Goal: Book appointment/travel/reservation

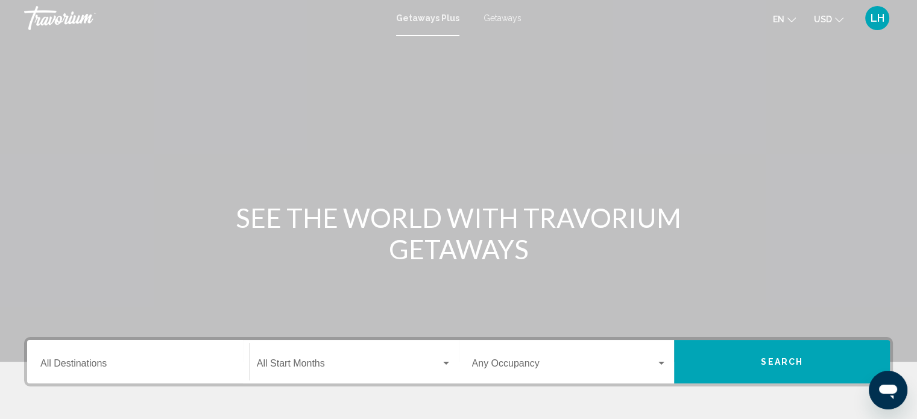
click at [497, 19] on span "Getaways" at bounding box center [503, 18] width 38 height 10
click at [82, 368] on input "Destination All Destinations" at bounding box center [137, 366] width 195 height 11
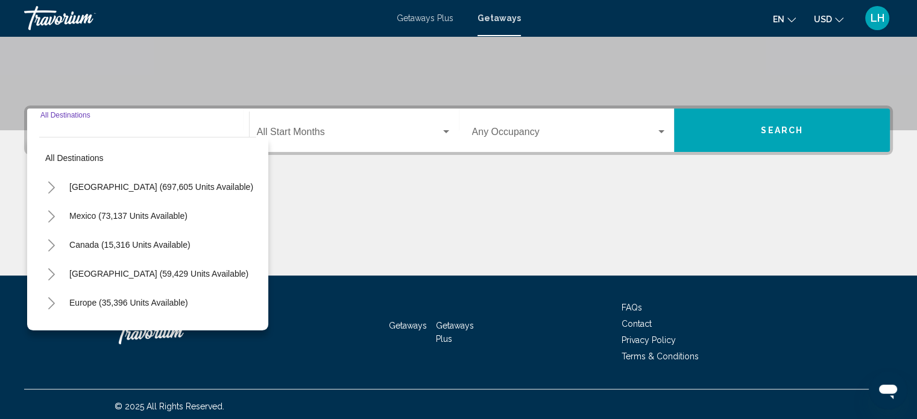
scroll to position [235, 0]
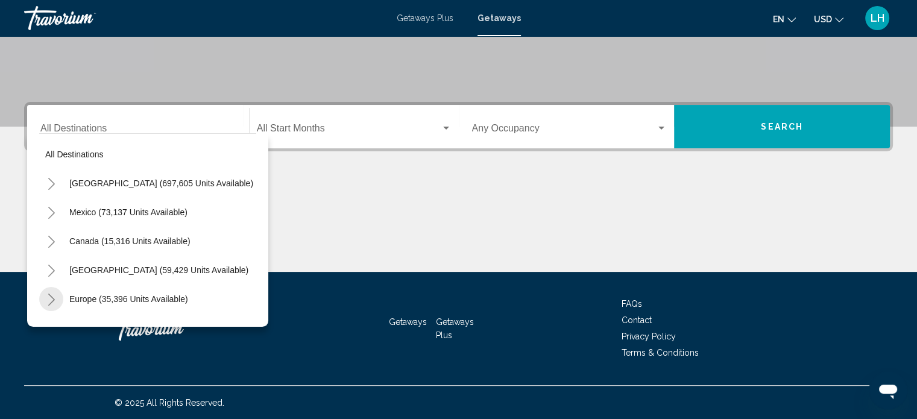
click at [51, 298] on icon "Toggle Europe (35,396 units available)" at bounding box center [51, 300] width 9 height 12
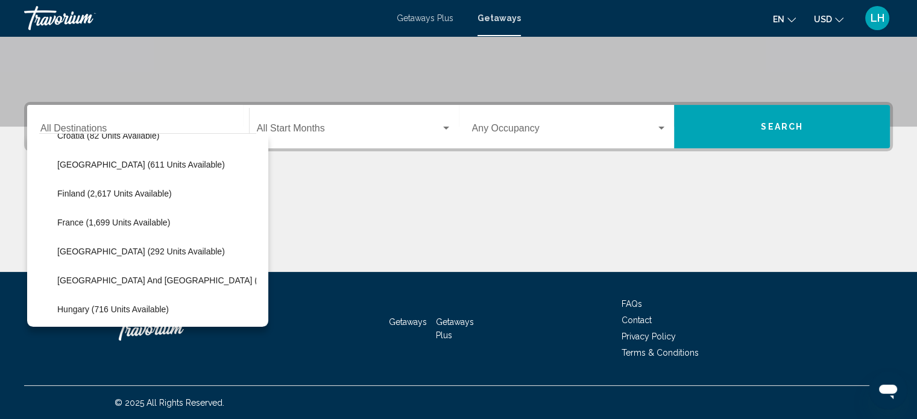
scroll to position [297, 0]
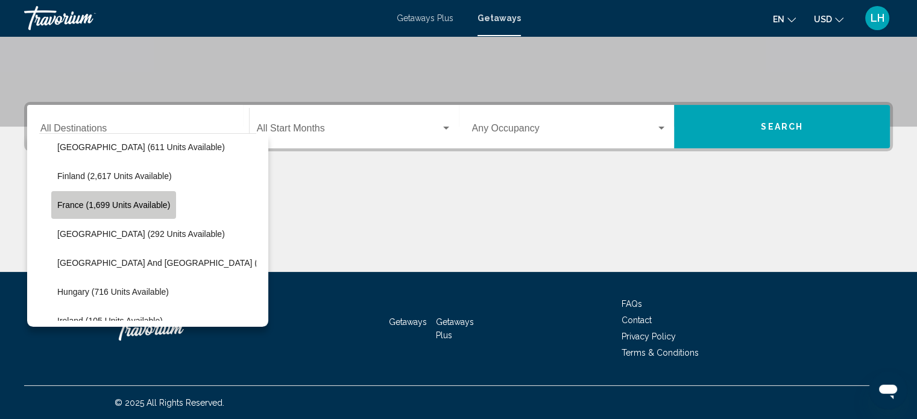
click at [91, 205] on span "France (1,699 units available)" at bounding box center [113, 205] width 113 height 10
type input "**********"
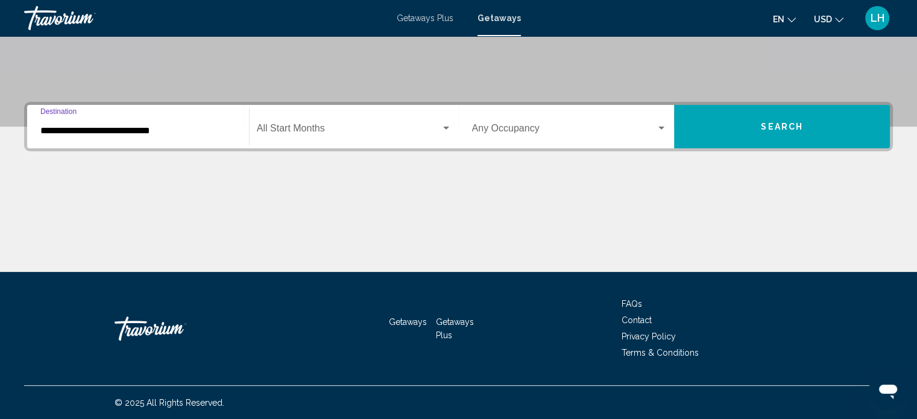
click at [661, 127] on div "Search widget" at bounding box center [662, 128] width 6 height 3
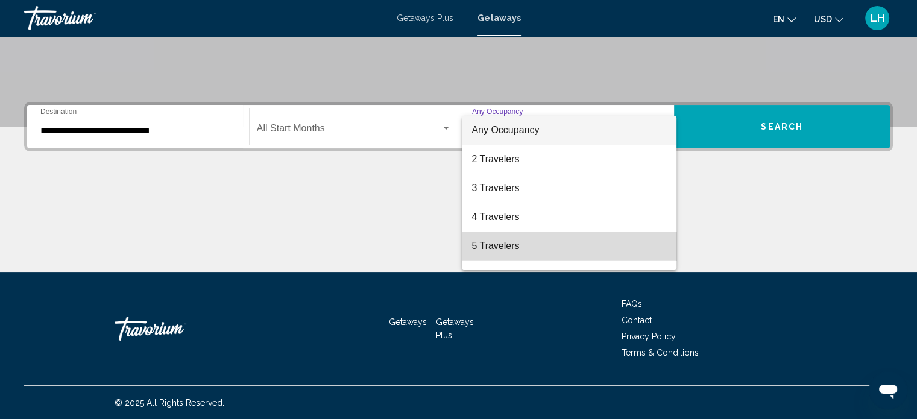
click at [648, 250] on span "5 Travelers" at bounding box center [569, 246] width 195 height 29
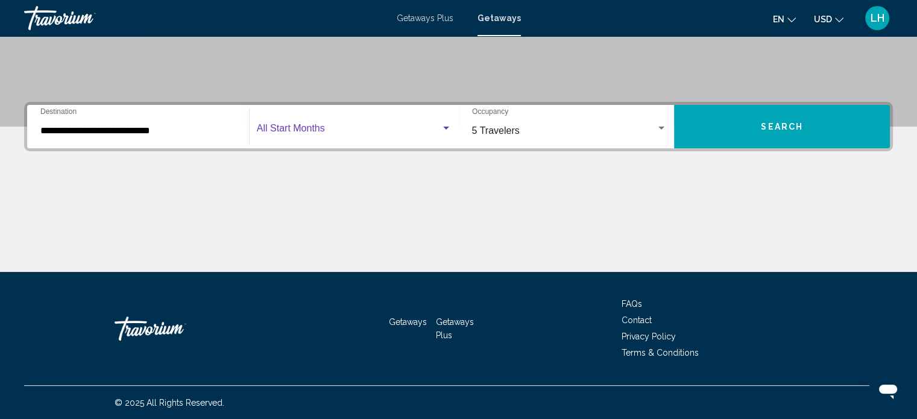
click at [371, 127] on span "Search widget" at bounding box center [349, 130] width 184 height 11
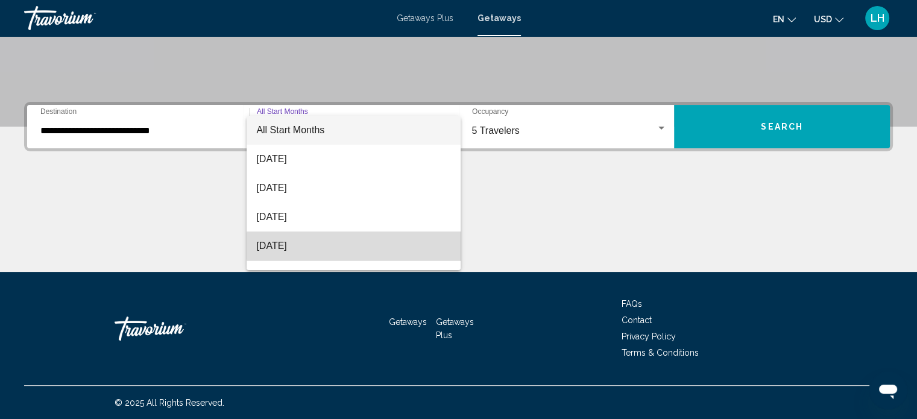
click at [384, 246] on span "[DATE]" at bounding box center [353, 246] width 195 height 29
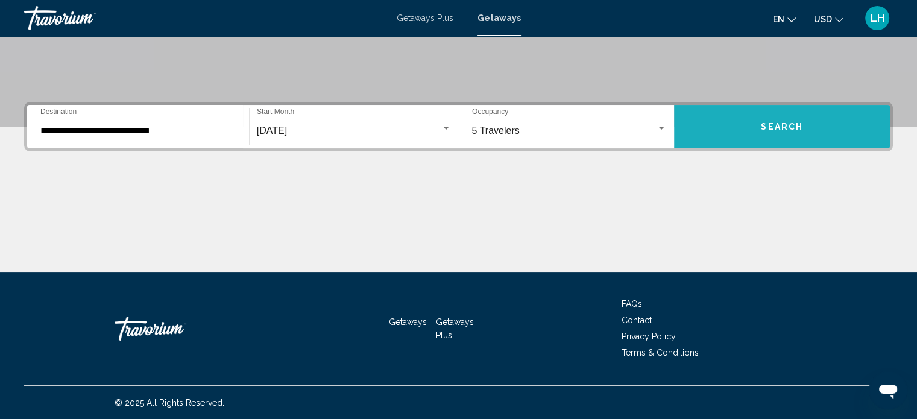
click at [792, 124] on span "Search" at bounding box center [782, 127] width 42 height 10
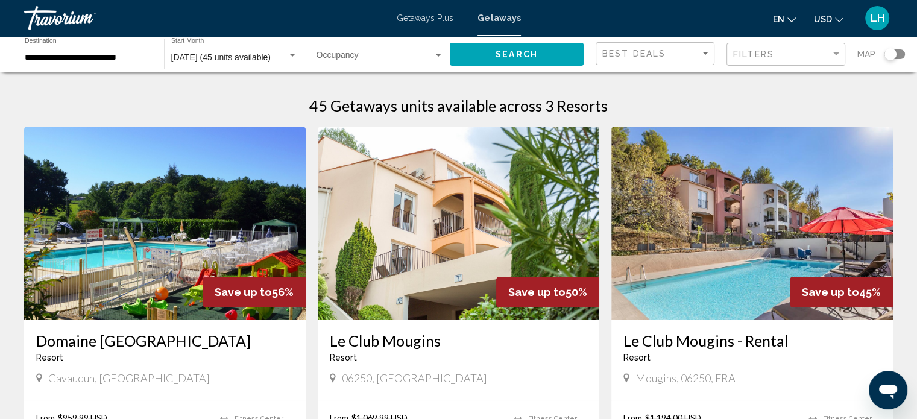
click at [147, 197] on img "Main content" at bounding box center [165, 223] width 282 height 193
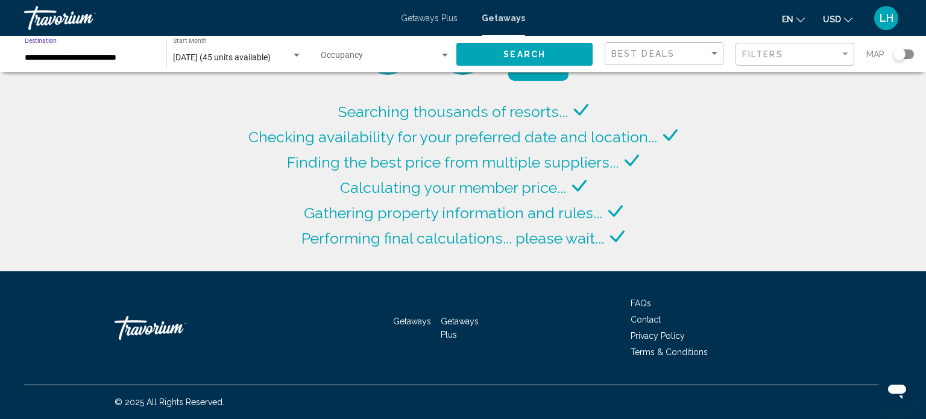
click at [103, 56] on input "**********" at bounding box center [90, 58] width 130 height 10
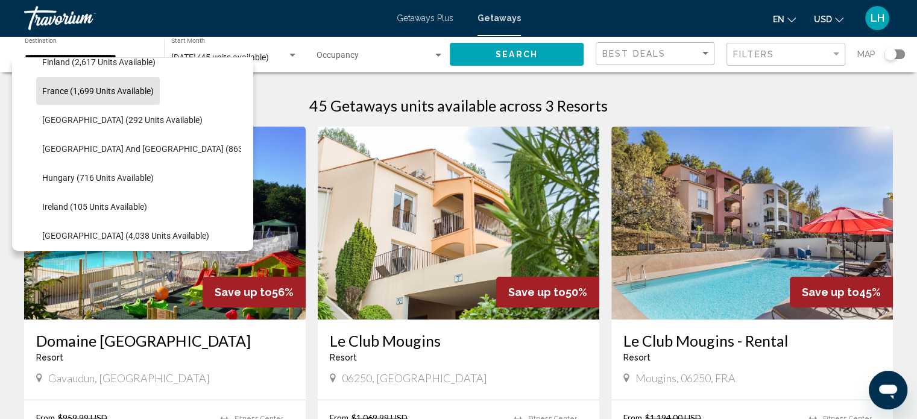
scroll to position [341, 0]
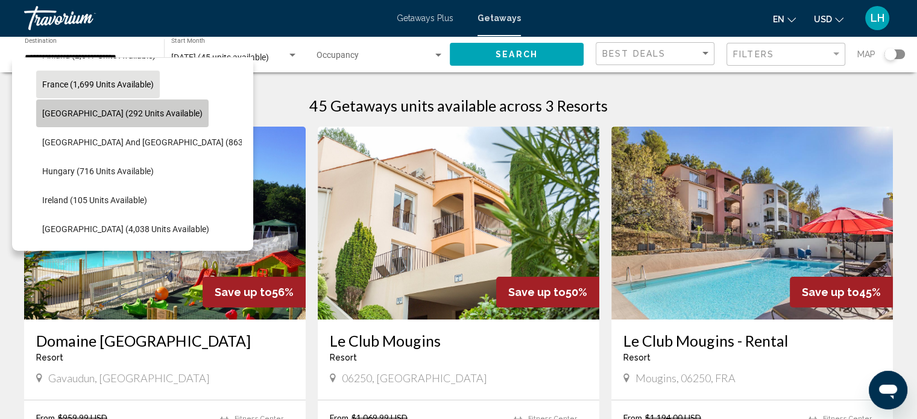
click at [133, 118] on span "[GEOGRAPHIC_DATA] (292 units available)" at bounding box center [122, 114] width 160 height 10
type input "**********"
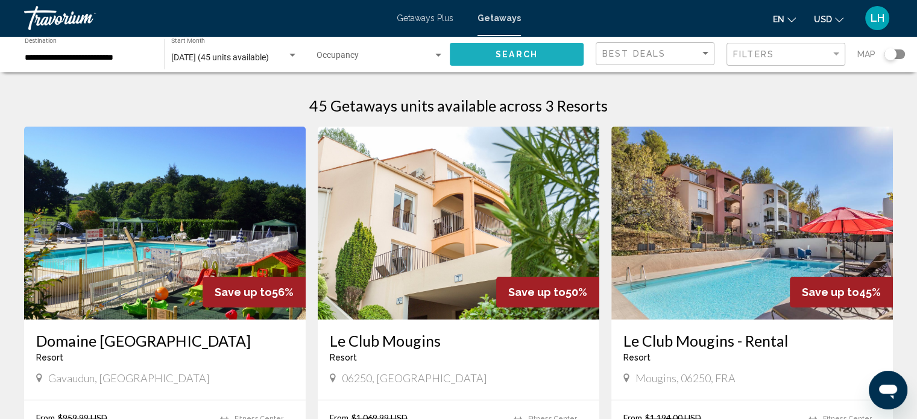
click at [522, 50] on span "Search" at bounding box center [517, 55] width 42 height 10
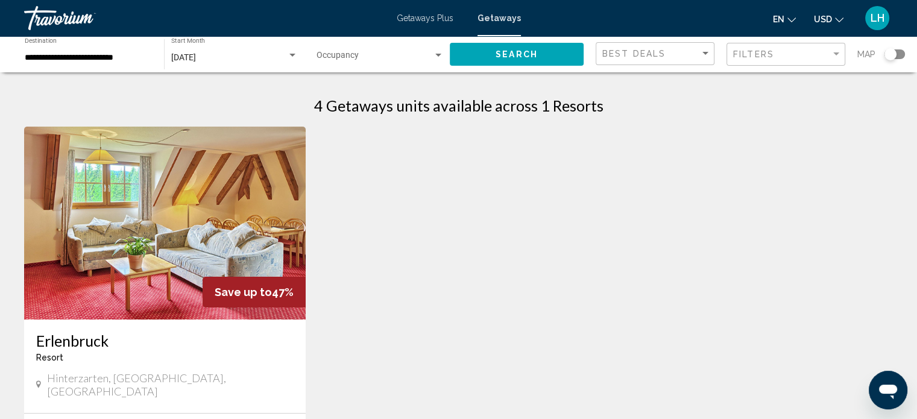
click at [191, 233] on img "Main content" at bounding box center [165, 223] width 282 height 193
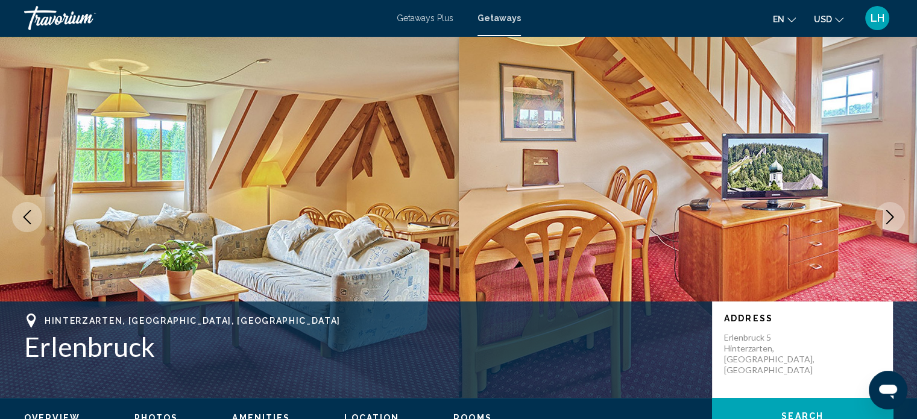
scroll to position [7, 0]
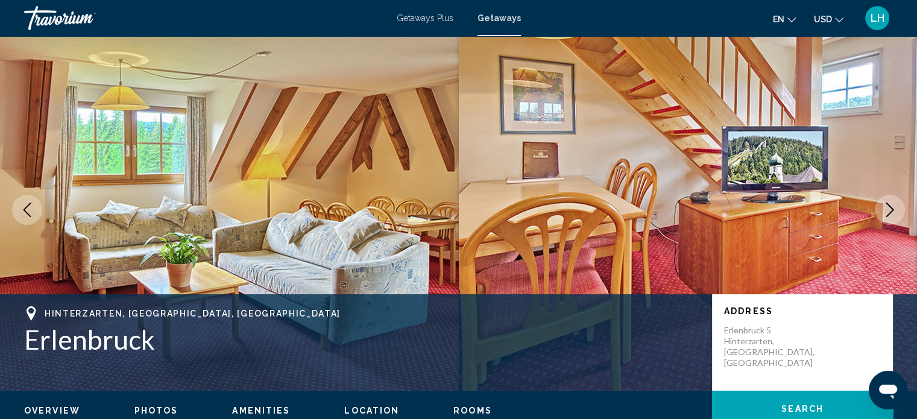
click at [890, 210] on icon "Next image" at bounding box center [890, 210] width 14 height 14
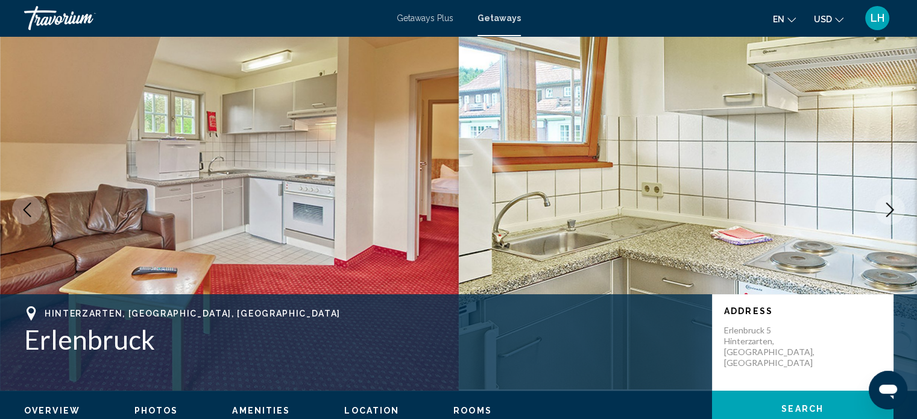
click at [890, 210] on icon "Next image" at bounding box center [890, 210] width 14 height 14
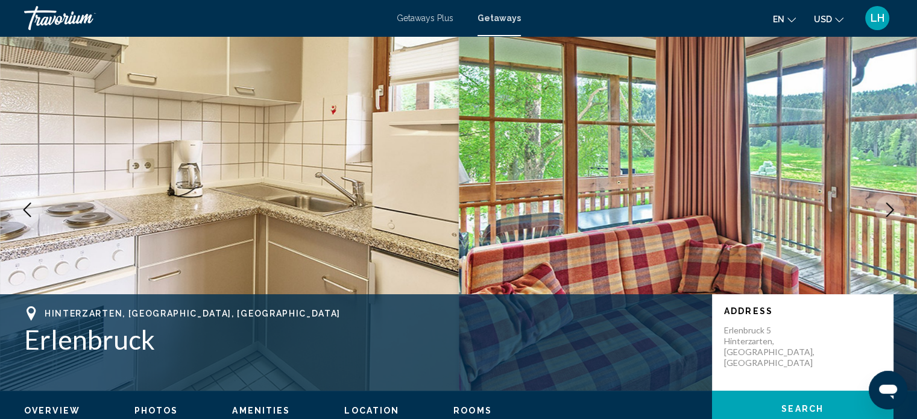
click at [890, 210] on icon "Next image" at bounding box center [890, 210] width 14 height 14
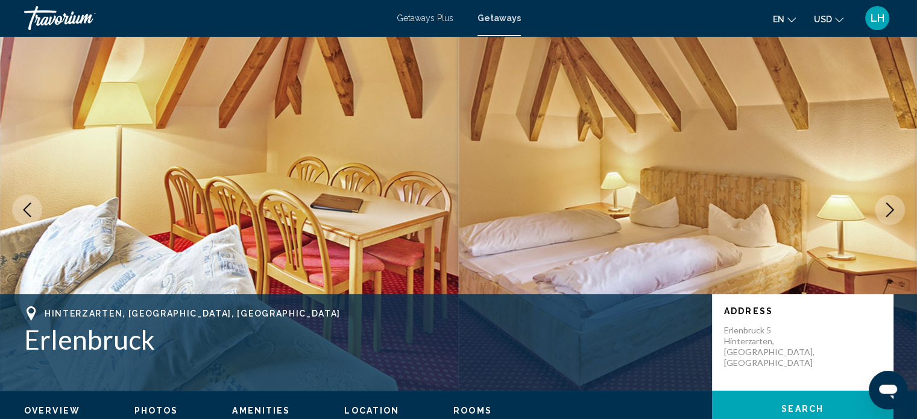
click at [890, 210] on icon "Next image" at bounding box center [890, 210] width 14 height 14
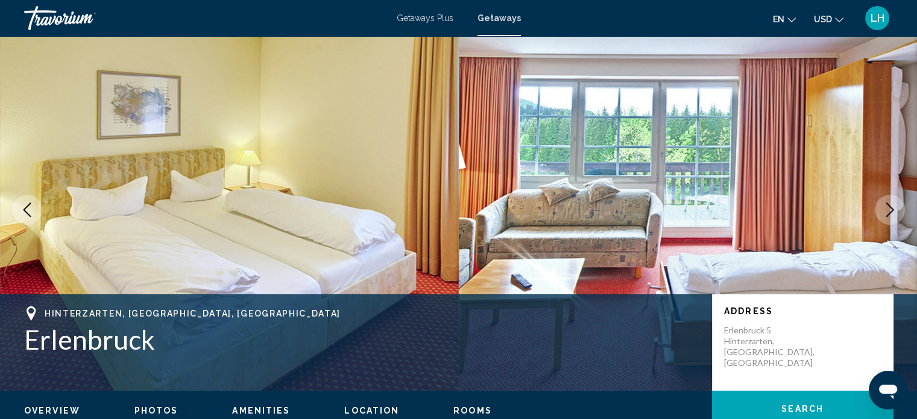
click at [890, 210] on icon "Next image" at bounding box center [890, 210] width 14 height 14
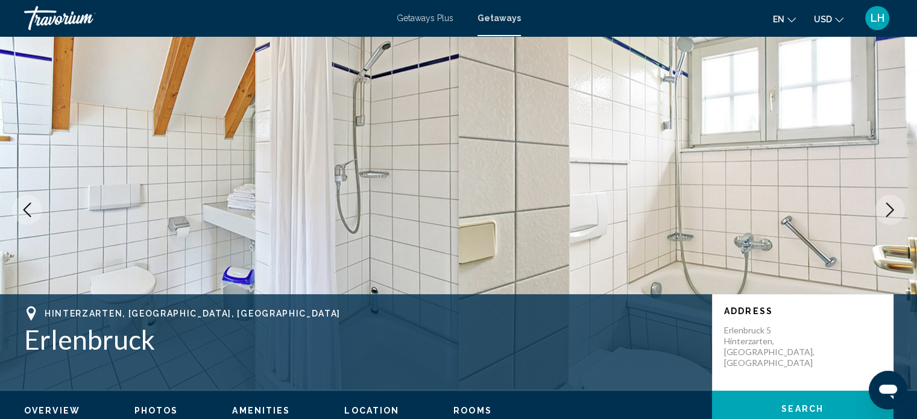
click at [890, 210] on icon "Next image" at bounding box center [890, 210] width 14 height 14
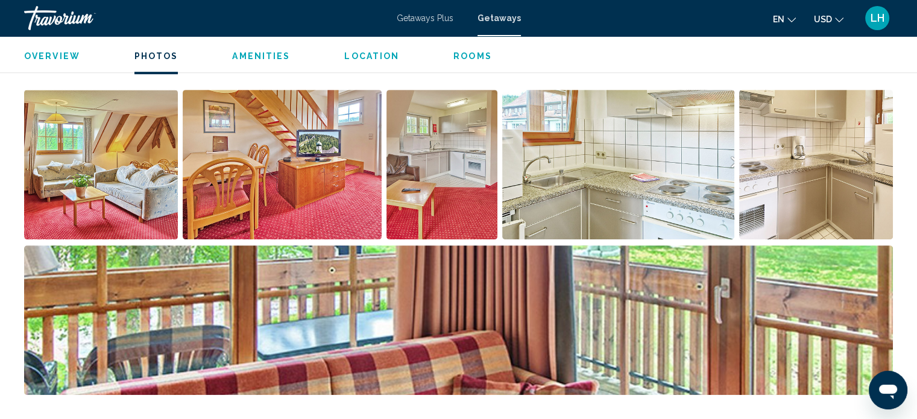
scroll to position [514, 0]
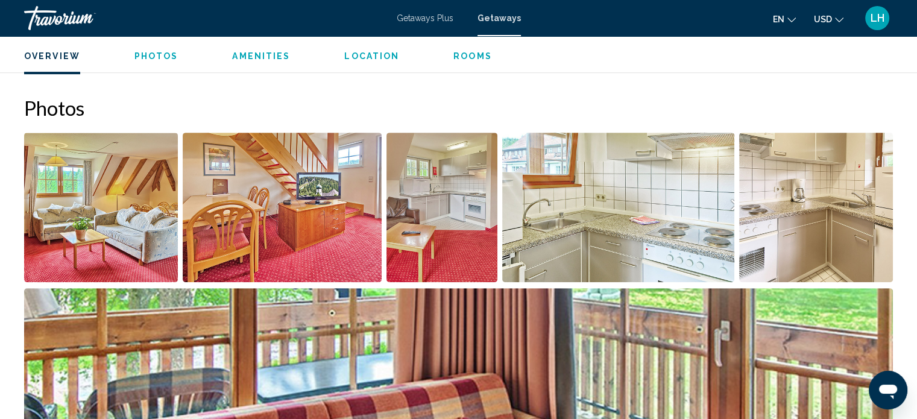
click at [147, 195] on img "Open full-screen image slider" at bounding box center [101, 208] width 154 height 150
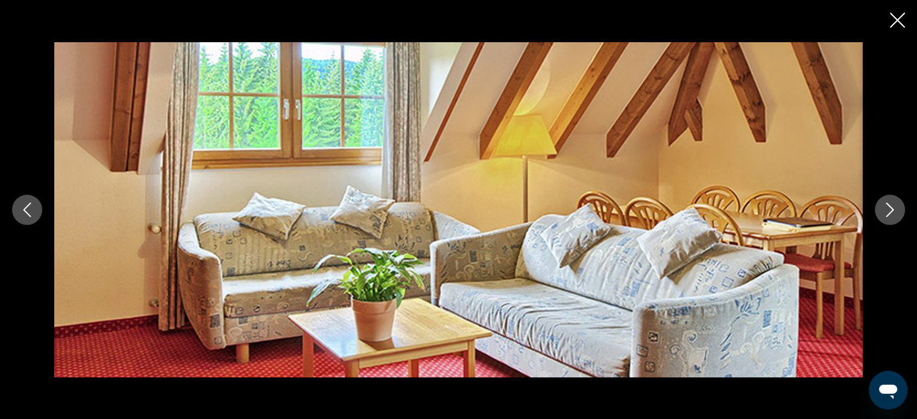
click at [891, 211] on icon "Next image" at bounding box center [891, 210] width 8 height 14
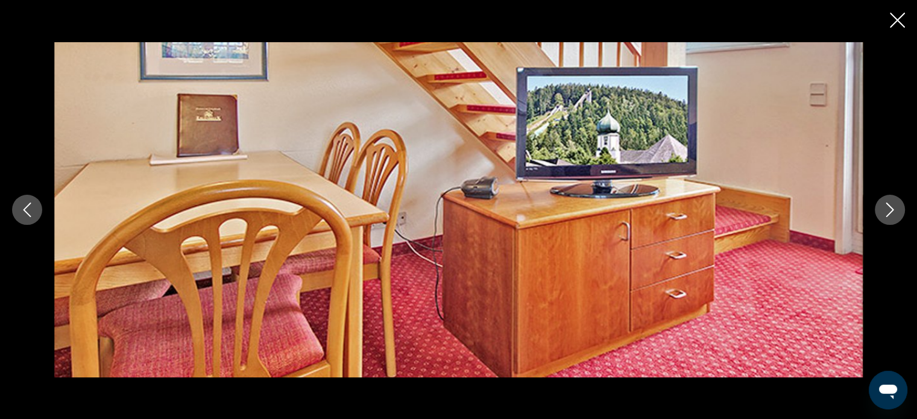
click at [891, 211] on icon "Next image" at bounding box center [891, 210] width 8 height 14
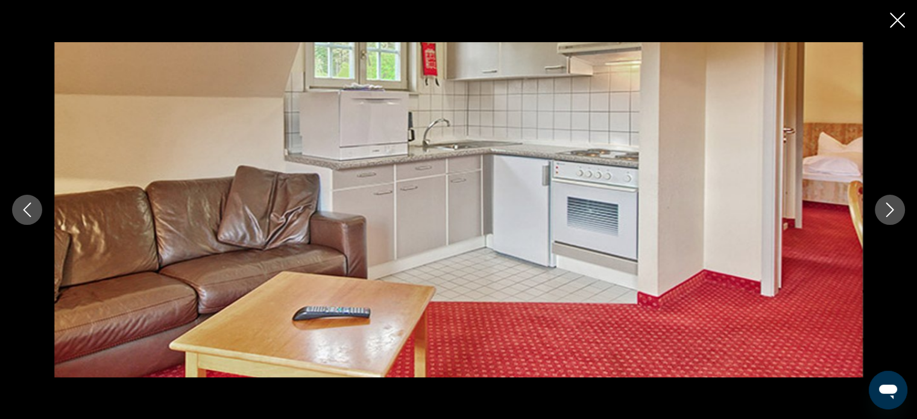
click at [891, 211] on icon "Next image" at bounding box center [891, 210] width 8 height 14
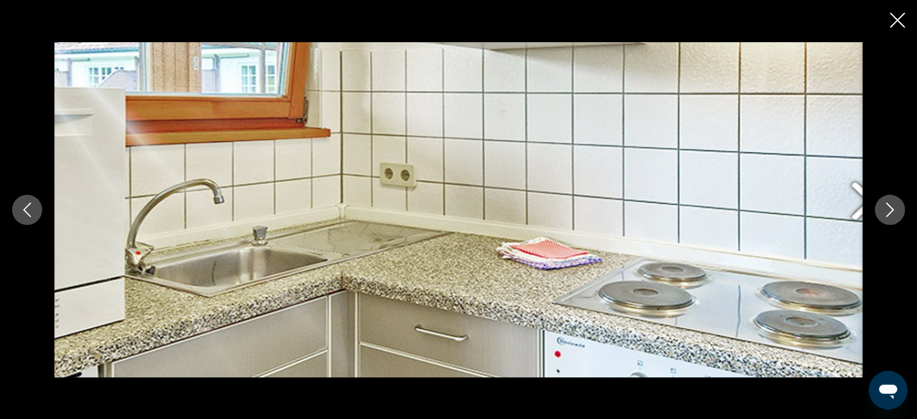
click at [891, 211] on icon "Next image" at bounding box center [891, 210] width 8 height 14
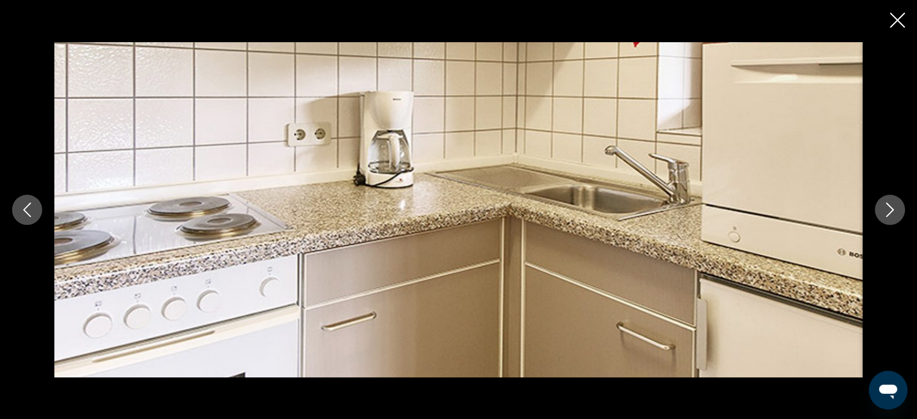
click at [891, 211] on icon "Next image" at bounding box center [891, 210] width 8 height 14
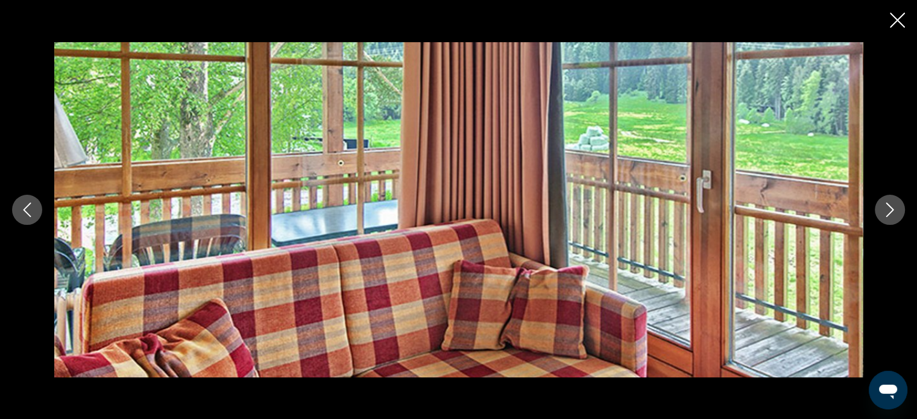
click at [891, 211] on icon "Next image" at bounding box center [891, 210] width 8 height 14
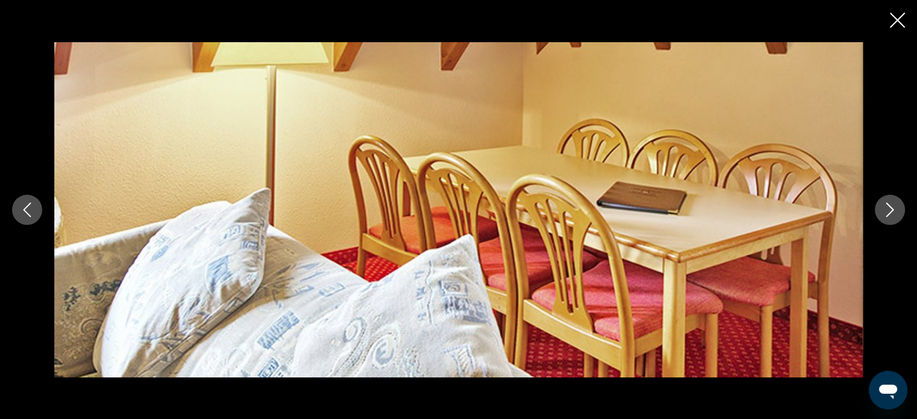
click at [898, 25] on icon "Close slideshow" at bounding box center [897, 20] width 15 height 15
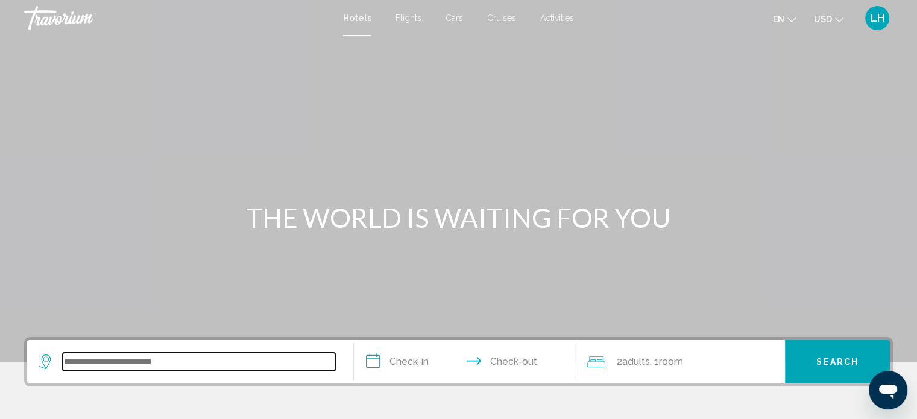
click at [159, 362] on input "Search widget" at bounding box center [199, 362] width 273 height 18
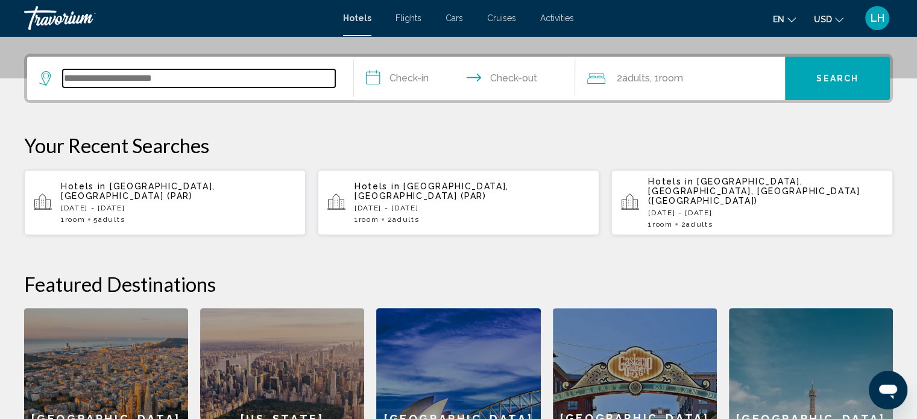
scroll to position [297, 0]
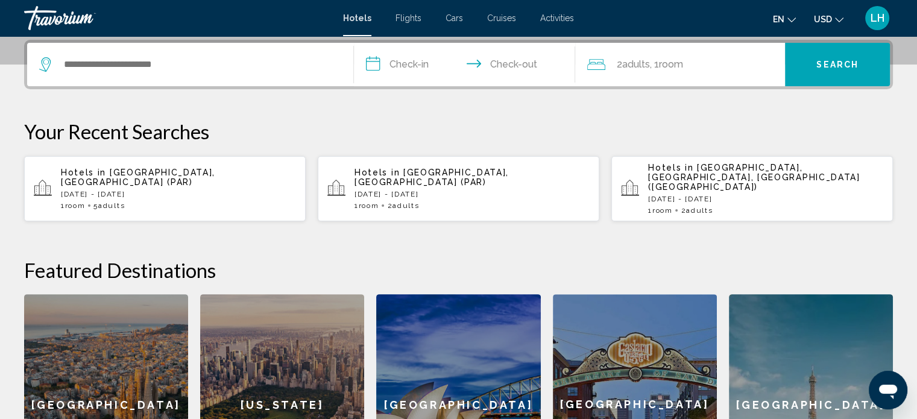
click at [169, 190] on p "Fri, 28 Nov - Sun, 30 Nov" at bounding box center [178, 194] width 235 height 8
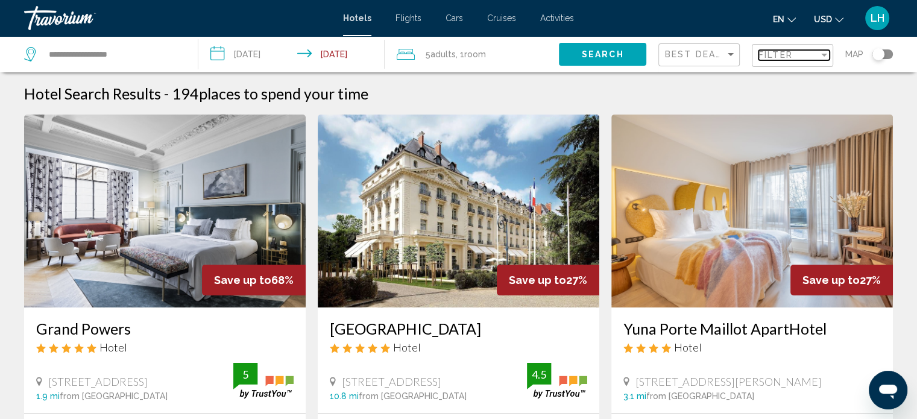
click at [823, 55] on div "Filter" at bounding box center [824, 55] width 6 height 3
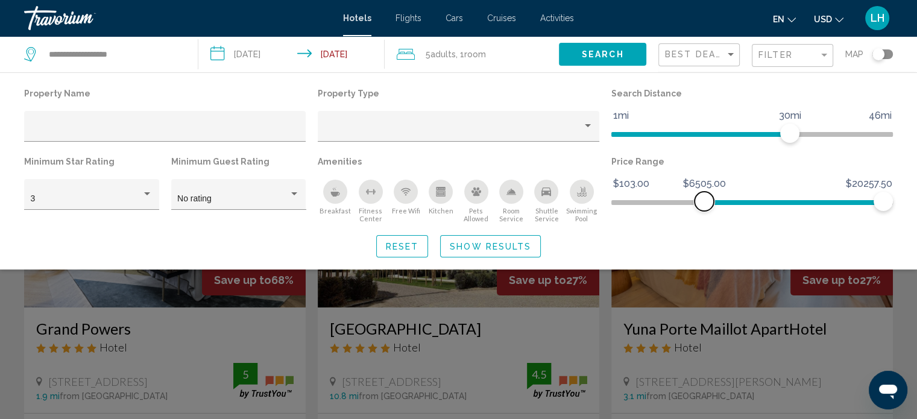
click at [704, 200] on span "Hotel Filters" at bounding box center [793, 200] width 179 height 19
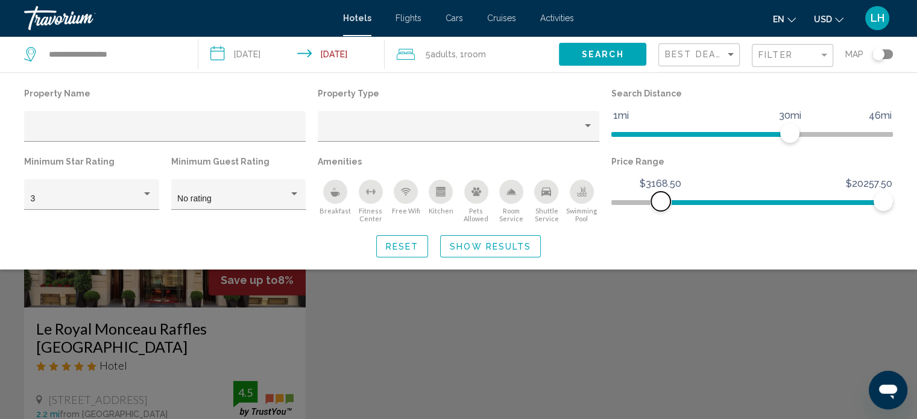
click at [661, 203] on span "Hotel Filters" at bounding box center [753, 202] width 282 height 5
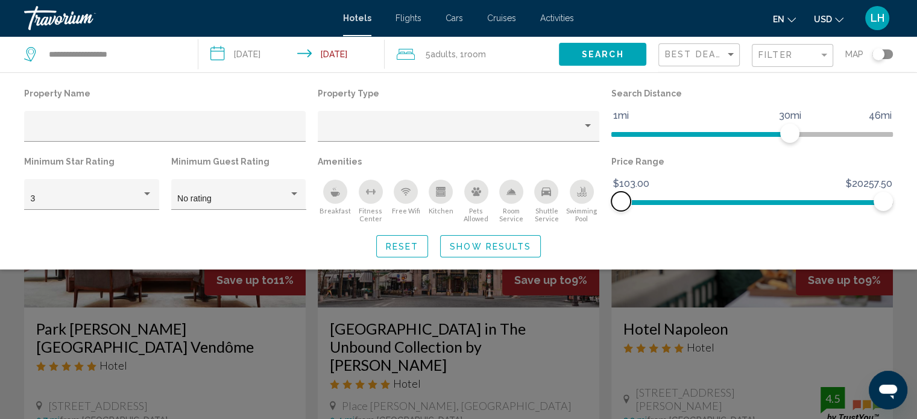
drag, startPoint x: 660, startPoint y: 198, endPoint x: 616, endPoint y: 197, distance: 44.0
click at [616, 197] on span "Hotel Filters" at bounding box center [621, 201] width 19 height 19
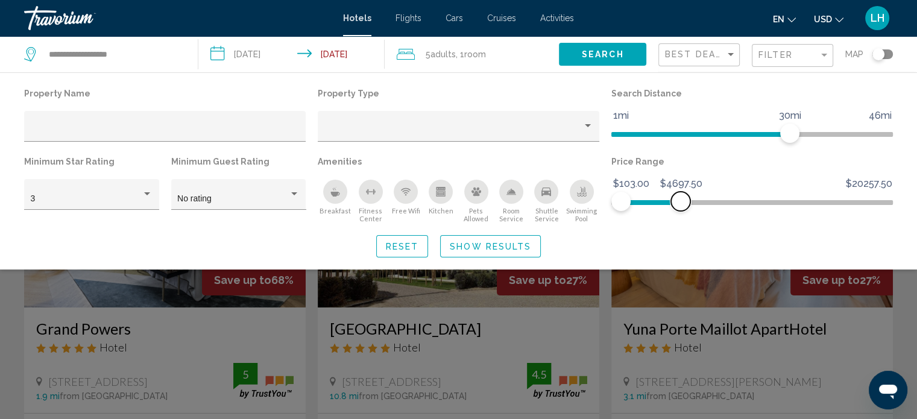
drag, startPoint x: 890, startPoint y: 206, endPoint x: 681, endPoint y: 206, distance: 208.7
click at [681, 206] on span "Hotel Filters" at bounding box center [680, 201] width 19 height 19
click at [606, 57] on span "Search" at bounding box center [603, 55] width 42 height 10
click at [594, 52] on span "Search" at bounding box center [603, 55] width 42 height 10
click at [510, 243] on span "Show Results" at bounding box center [490, 247] width 81 height 10
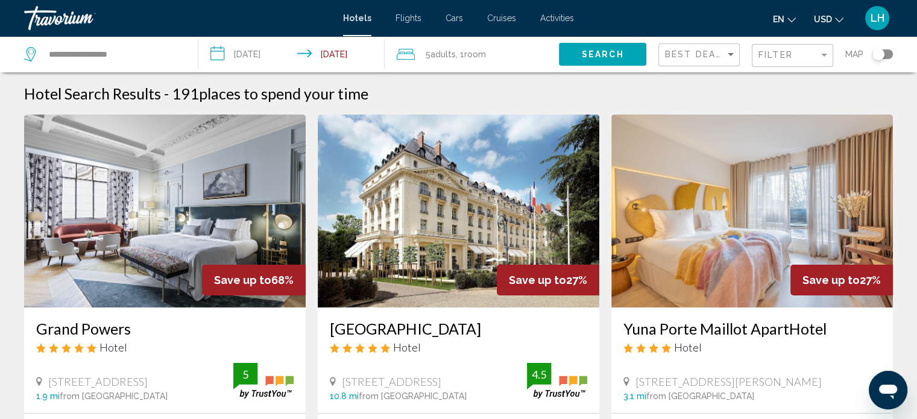
drag, startPoint x: 606, startPoint y: 157, endPoint x: 621, endPoint y: 222, distance: 66.4
click at [621, 222] on app-hotels-search-item "Save up to 27% Yuna Porte Maillot ApartHotel Hotel 48 Rue Jacques Ibert, Paris …" at bounding box center [753, 318] width 294 height 406
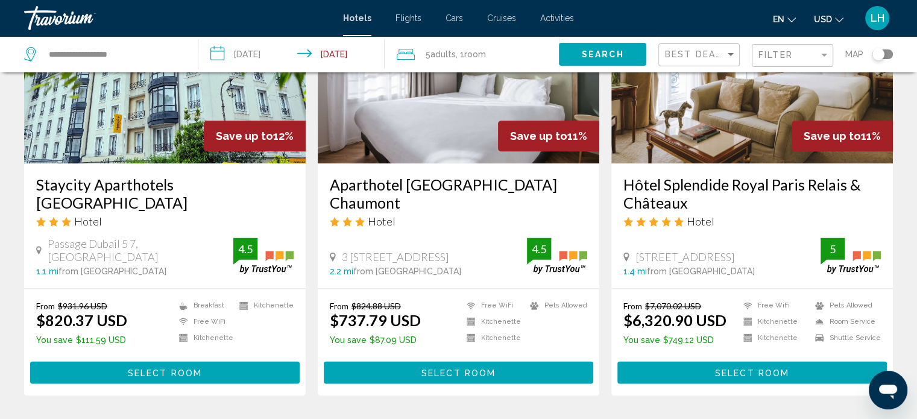
scroll to position [1527, 0]
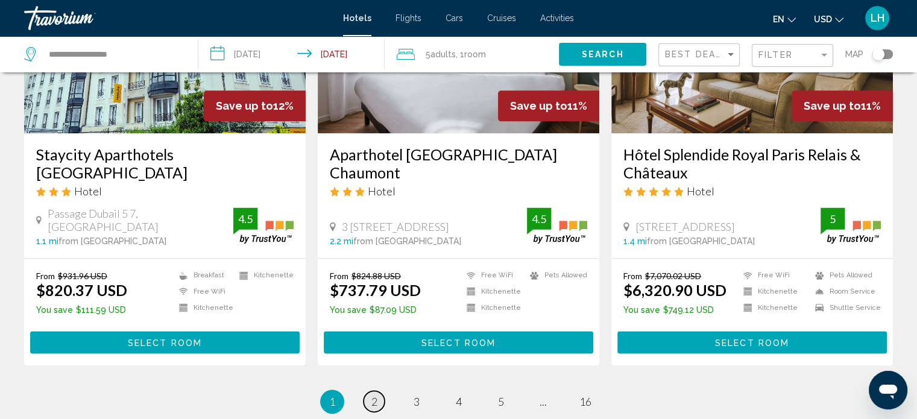
click at [374, 395] on span "2" at bounding box center [375, 401] width 6 height 13
